Goal: Transaction & Acquisition: Purchase product/service

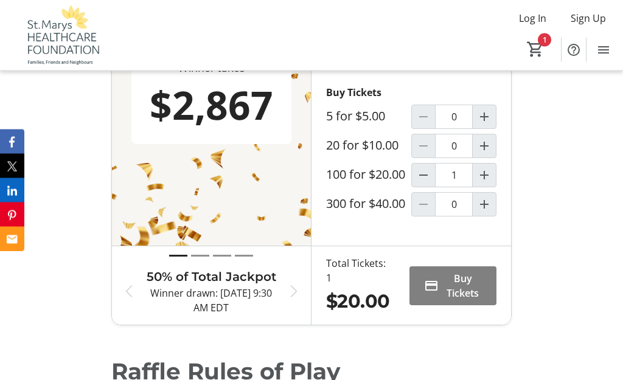
scroll to position [508, 0]
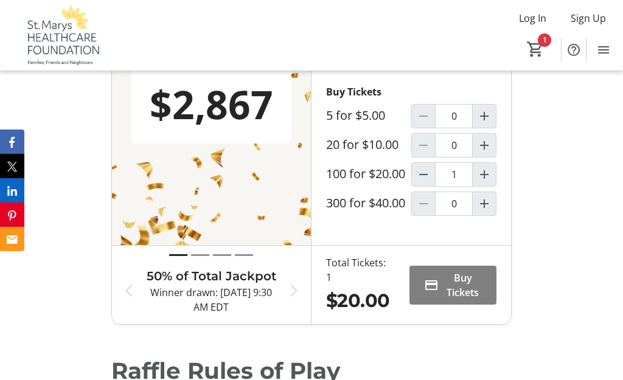
click at [489, 182] on mat-icon "Increment by one" at bounding box center [484, 174] width 15 height 15
click at [430, 182] on mat-icon "Decrement by one" at bounding box center [423, 174] width 15 height 15
type input "1"
click at [476, 300] on span "Buy Tickets" at bounding box center [463, 285] width 38 height 29
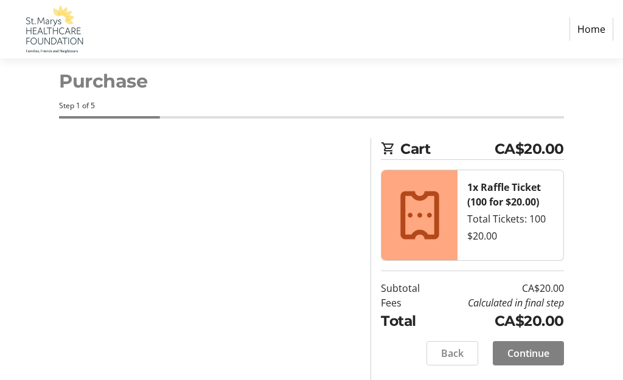
select select "CA"
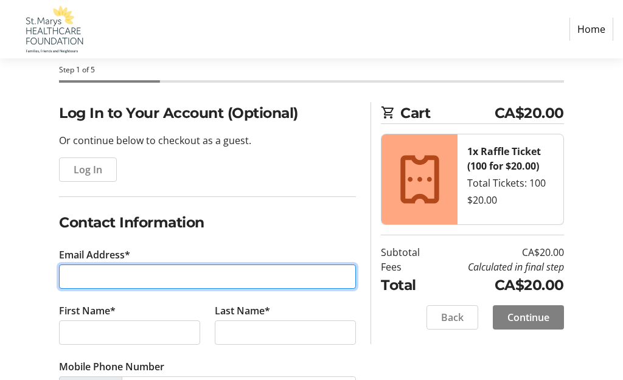
click at [214, 277] on input "Email Address*" at bounding box center [207, 277] width 297 height 24
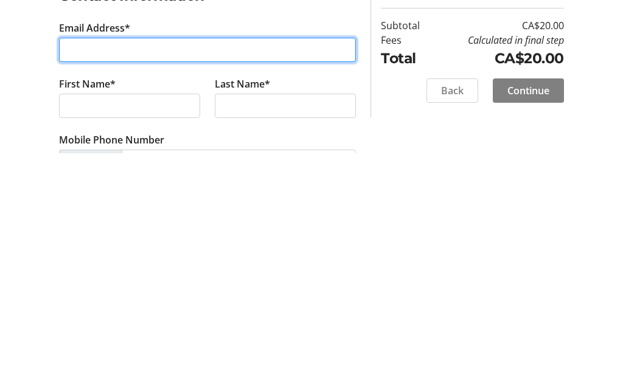
type input "[EMAIL_ADDRESS][DOMAIN_NAME]"
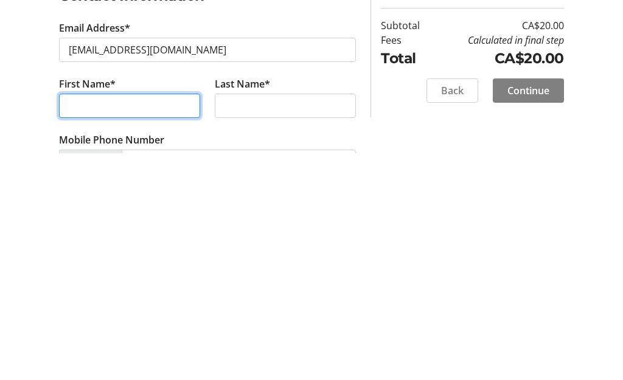
type input "[PERSON_NAME]"
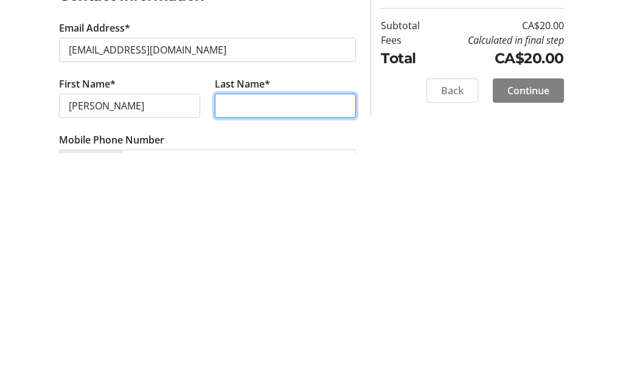
type input "[PERSON_NAME]"
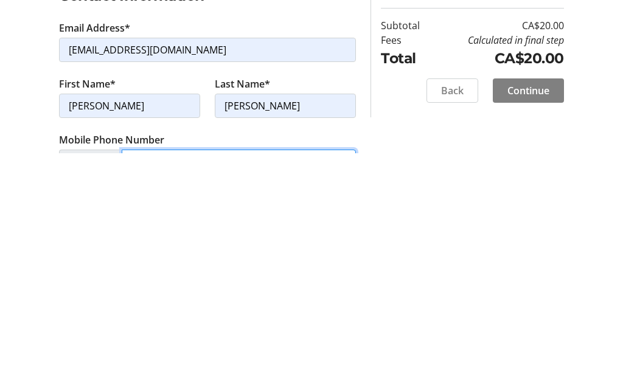
type input "[PHONE_NUMBER]"
type input "Brick House Paddles"
type input "[STREET_ADDRESS][PERSON_NAME]"
type input "2295"
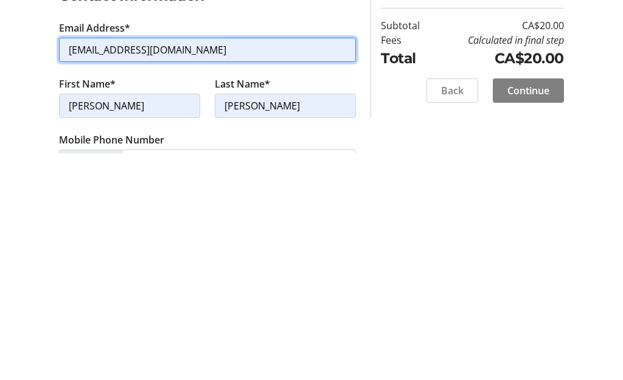
scroll to position [283, 0]
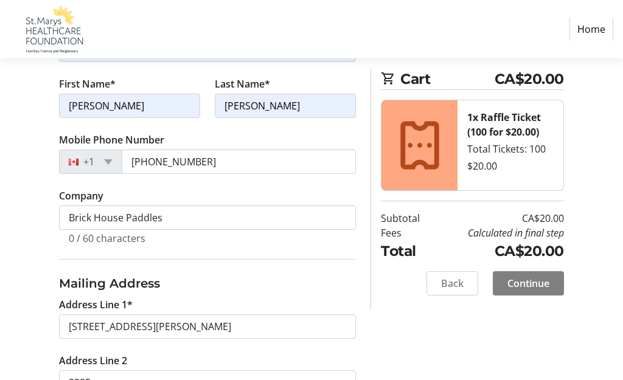
type input "St Marys"
select select "ON"
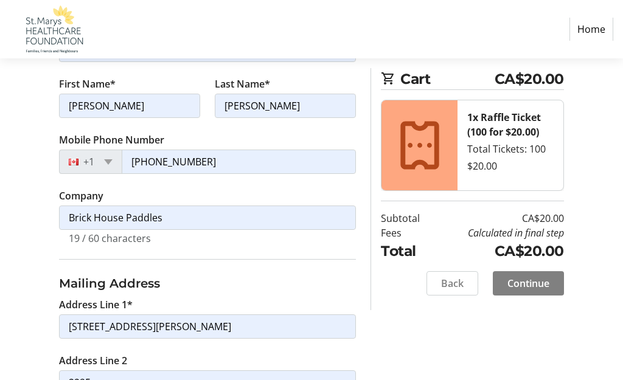
type input "N4X 1A2"
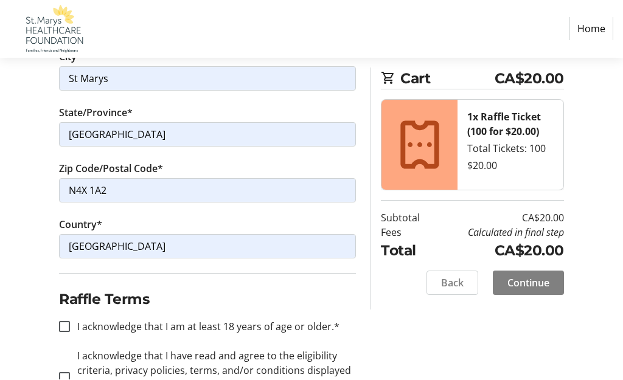
scroll to position [641, 0]
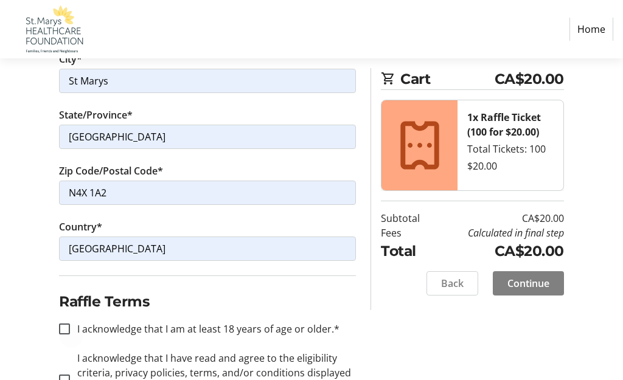
click at [72, 326] on div at bounding box center [64, 329] width 29 height 29
checkbox input "true"
click at [68, 375] on input "I acknowledge that I have read and agree to the eligibility criteria, privacy p…" at bounding box center [64, 380] width 11 height 11
checkbox input "true"
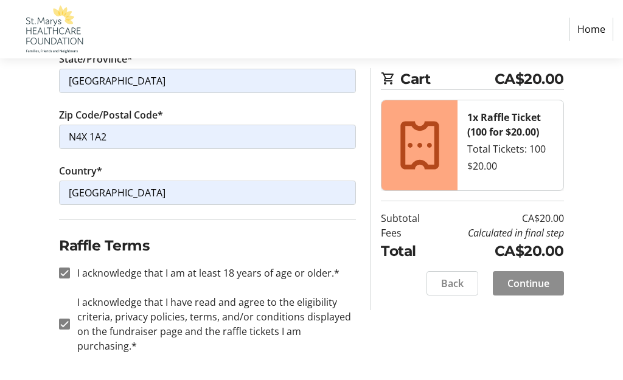
click at [550, 284] on span at bounding box center [528, 283] width 71 height 29
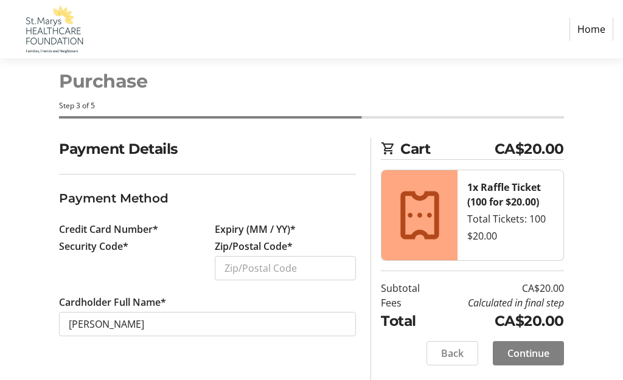
scroll to position [56, 0]
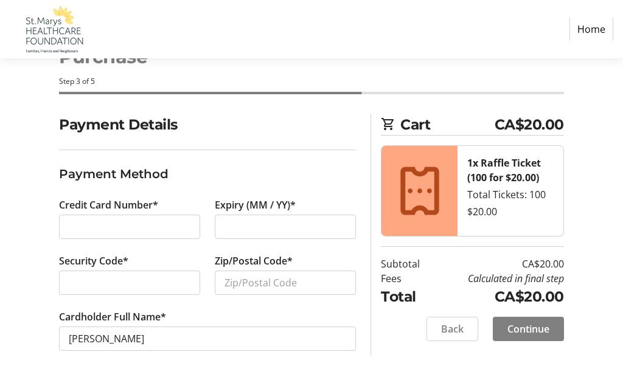
click at [512, 29] on nav "Home" at bounding box center [311, 29] width 623 height 58
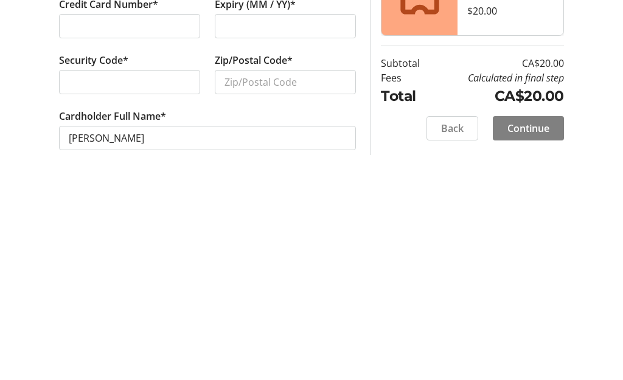
click at [161, 271] on div at bounding box center [129, 283] width 141 height 24
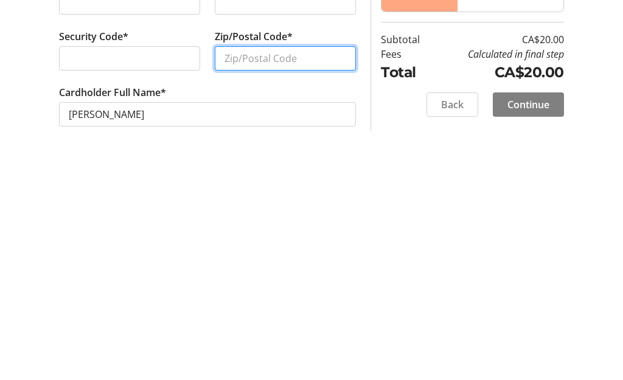
click at [336, 271] on input "Zip/Postal Code*" at bounding box center [285, 283] width 141 height 24
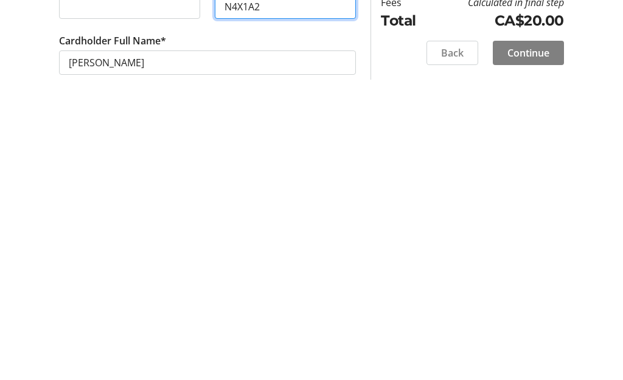
type input "N4X1A2"
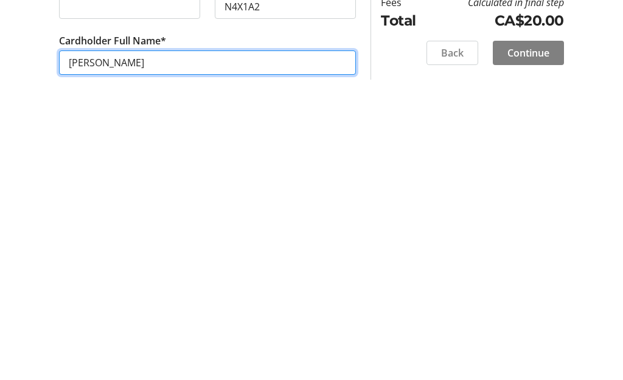
click at [113, 327] on input "[PERSON_NAME]" at bounding box center [207, 339] width 297 height 24
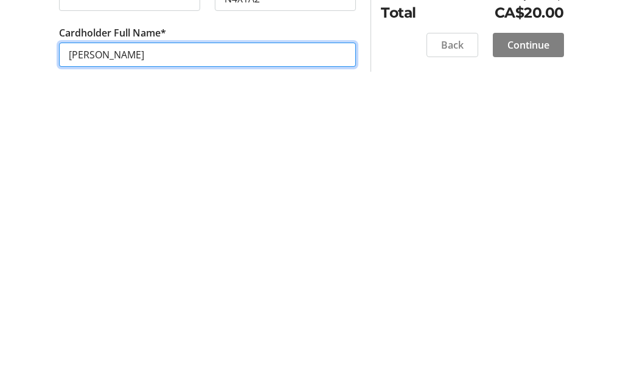
type input "[PERSON_NAME]"
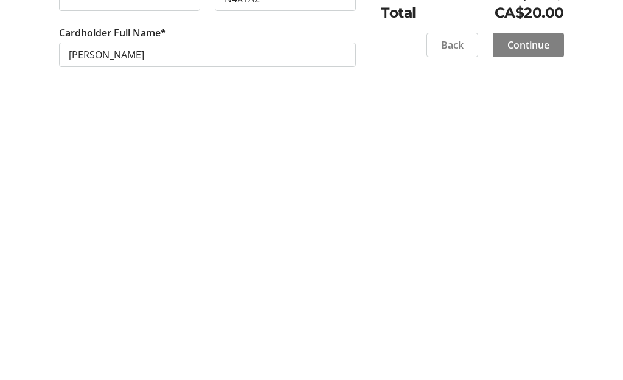
click at [552, 315] on span at bounding box center [528, 329] width 71 height 29
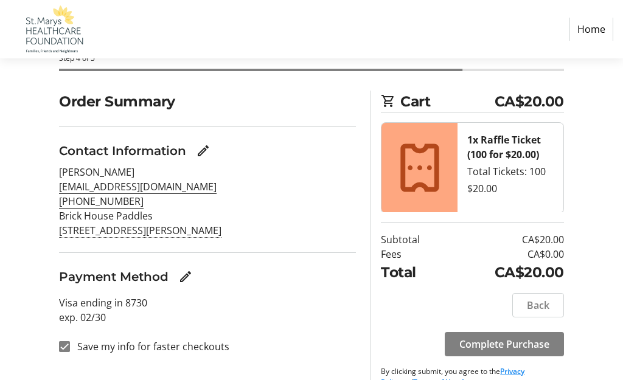
scroll to position [89, 0]
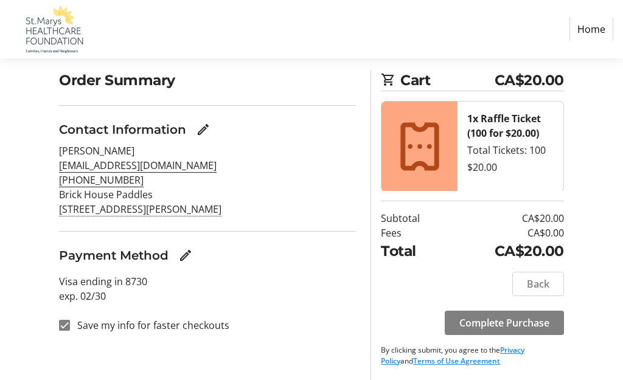
click at [544, 317] on span "Complete Purchase" at bounding box center [505, 323] width 90 height 15
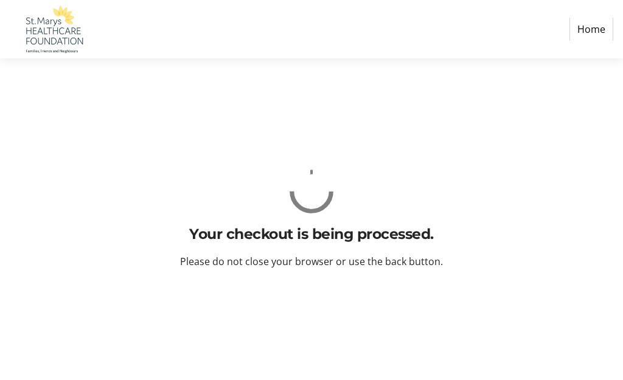
scroll to position [56, 0]
